Goal: Information Seeking & Learning: Learn about a topic

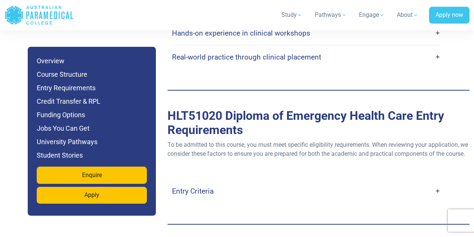
scroll to position [2099, 0]
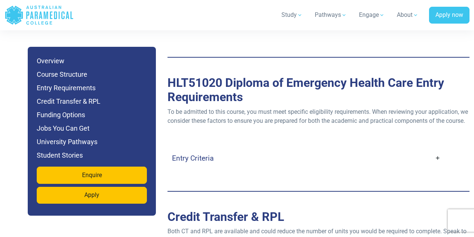
click at [436, 150] on link "Entry Criteria" at bounding box center [306, 159] width 269 height 18
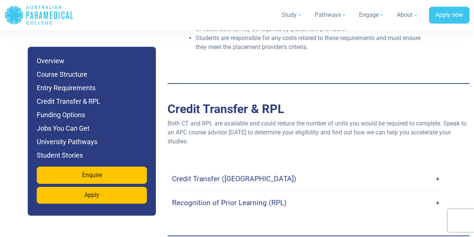
scroll to position [2548, 0]
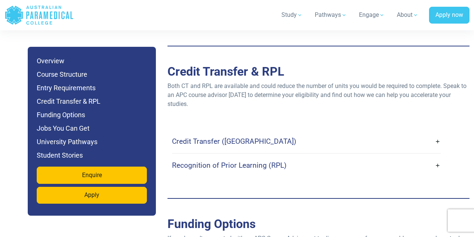
click at [437, 157] on link "Recognition of Prior Learning (RPL)" at bounding box center [306, 166] width 269 height 18
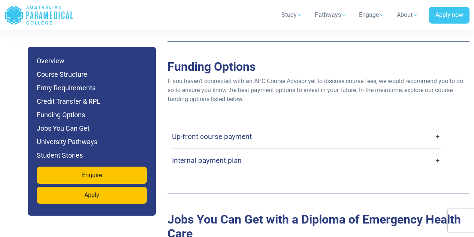
scroll to position [2773, 0]
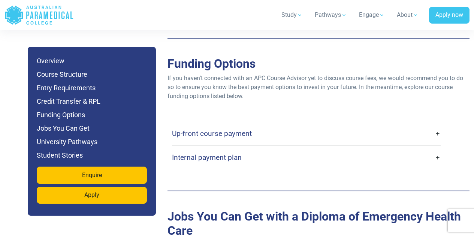
click at [435, 126] on link "Up-front course payment" at bounding box center [306, 134] width 269 height 18
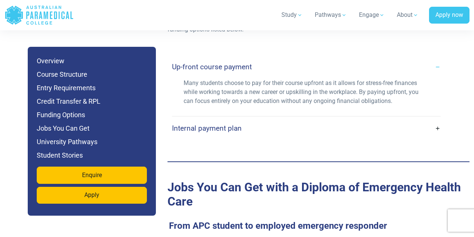
scroll to position [2848, 0]
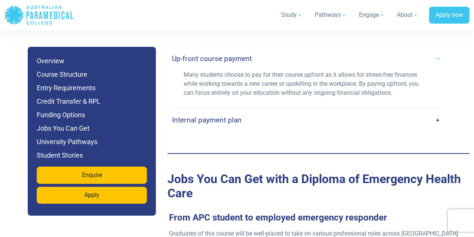
click at [437, 111] on link "Internal payment plan" at bounding box center [306, 120] width 269 height 18
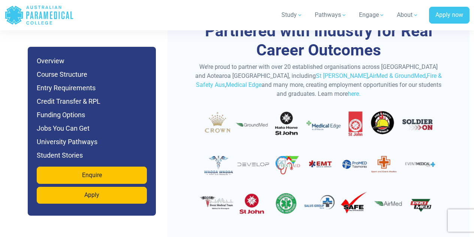
scroll to position [3298, 0]
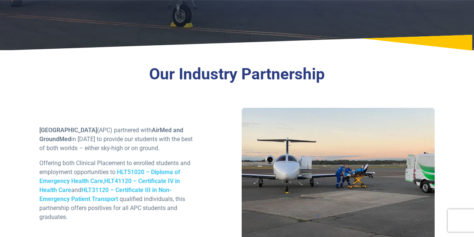
scroll to position [225, 0]
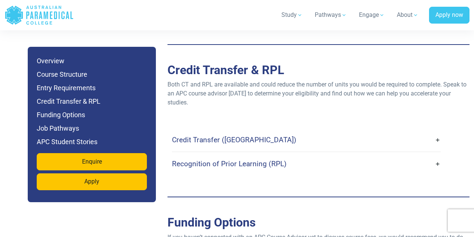
scroll to position [1724, 0]
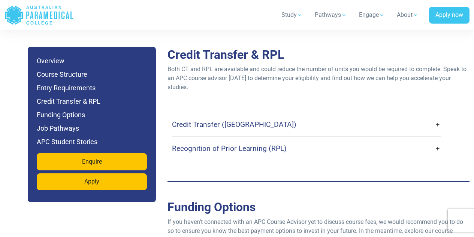
click at [435, 148] on link "Recognition of Prior Learning (RPL)" at bounding box center [306, 149] width 269 height 18
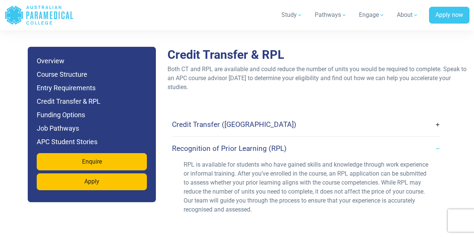
click at [438, 148] on link "Recognition of Prior Learning (RPL)" at bounding box center [306, 149] width 269 height 18
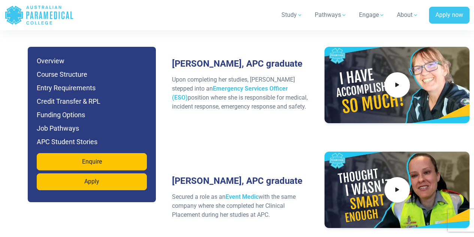
scroll to position [2623, 0]
